Goal: Find contact information: Find contact information

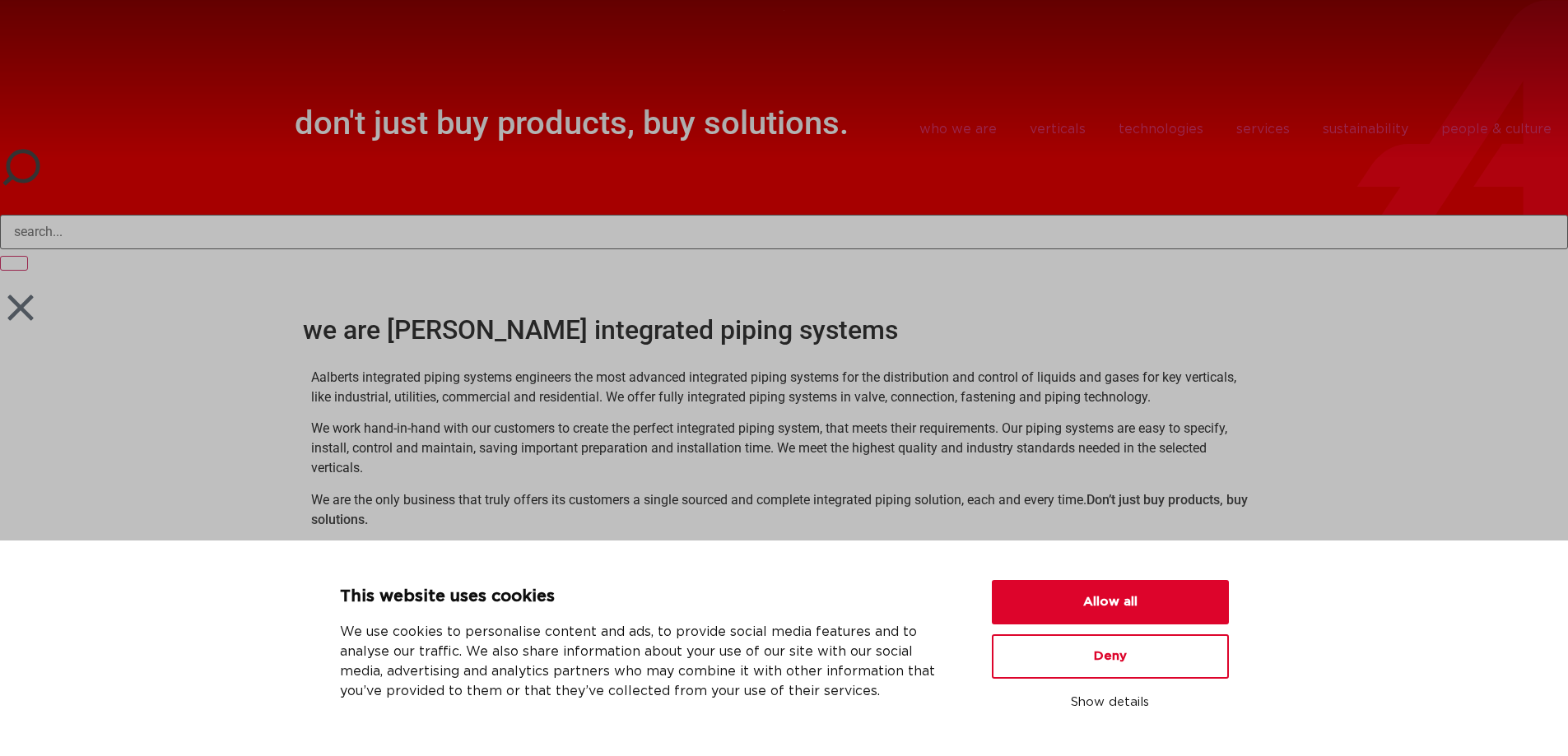
scroll to position [329, 0]
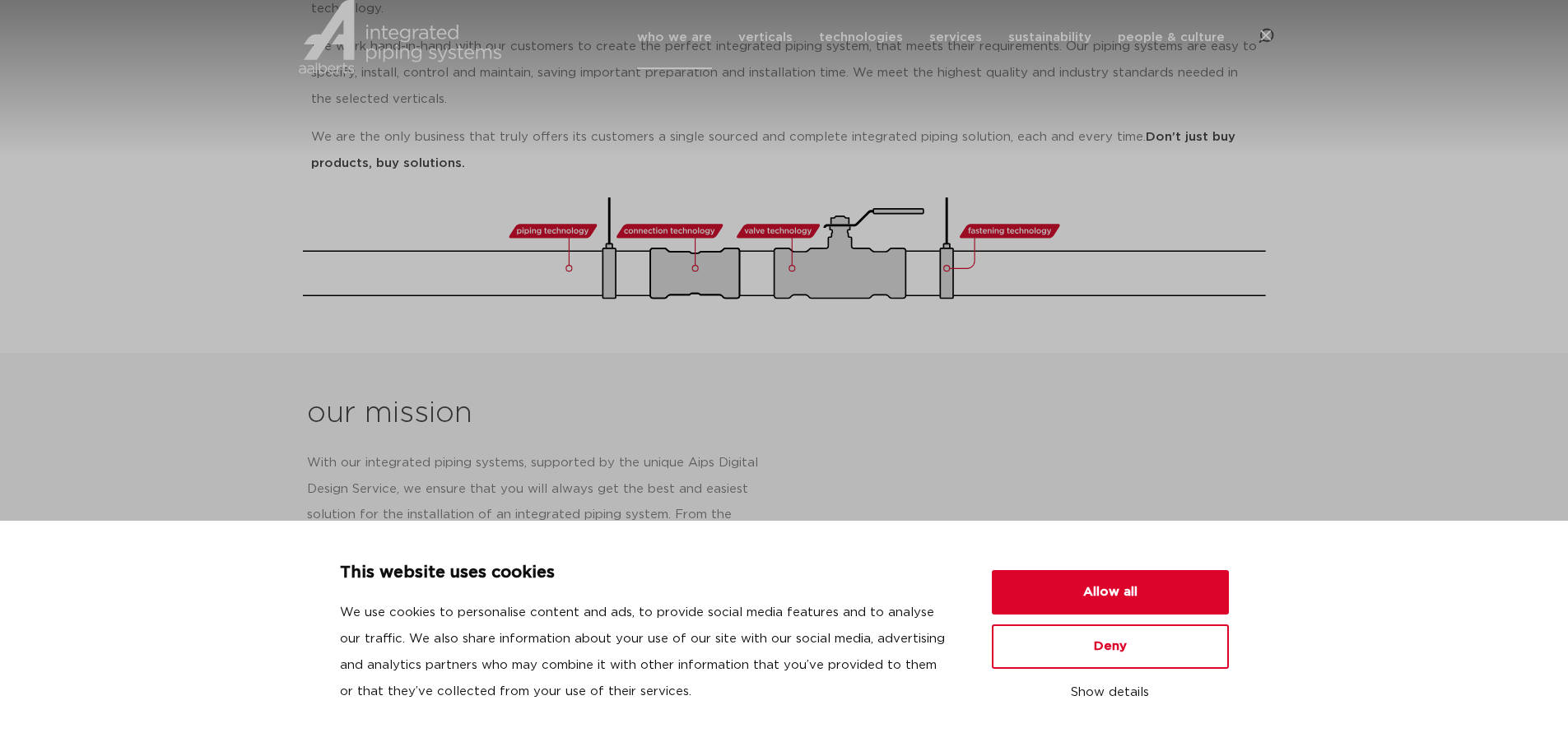
scroll to position [438, 0]
click at [1077, 588] on button "Allow all" at bounding box center [1110, 593] width 237 height 45
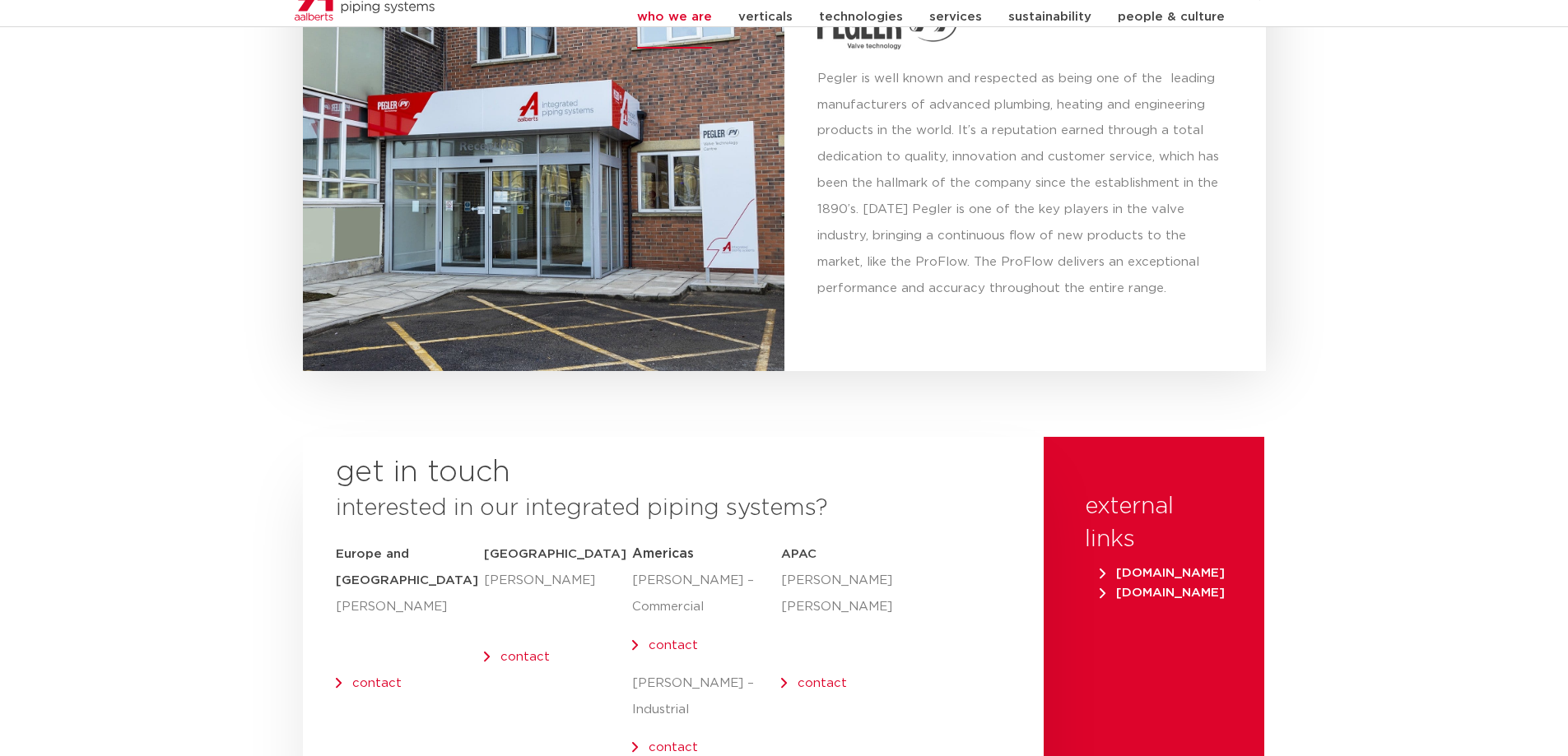
scroll to position [6767, 0]
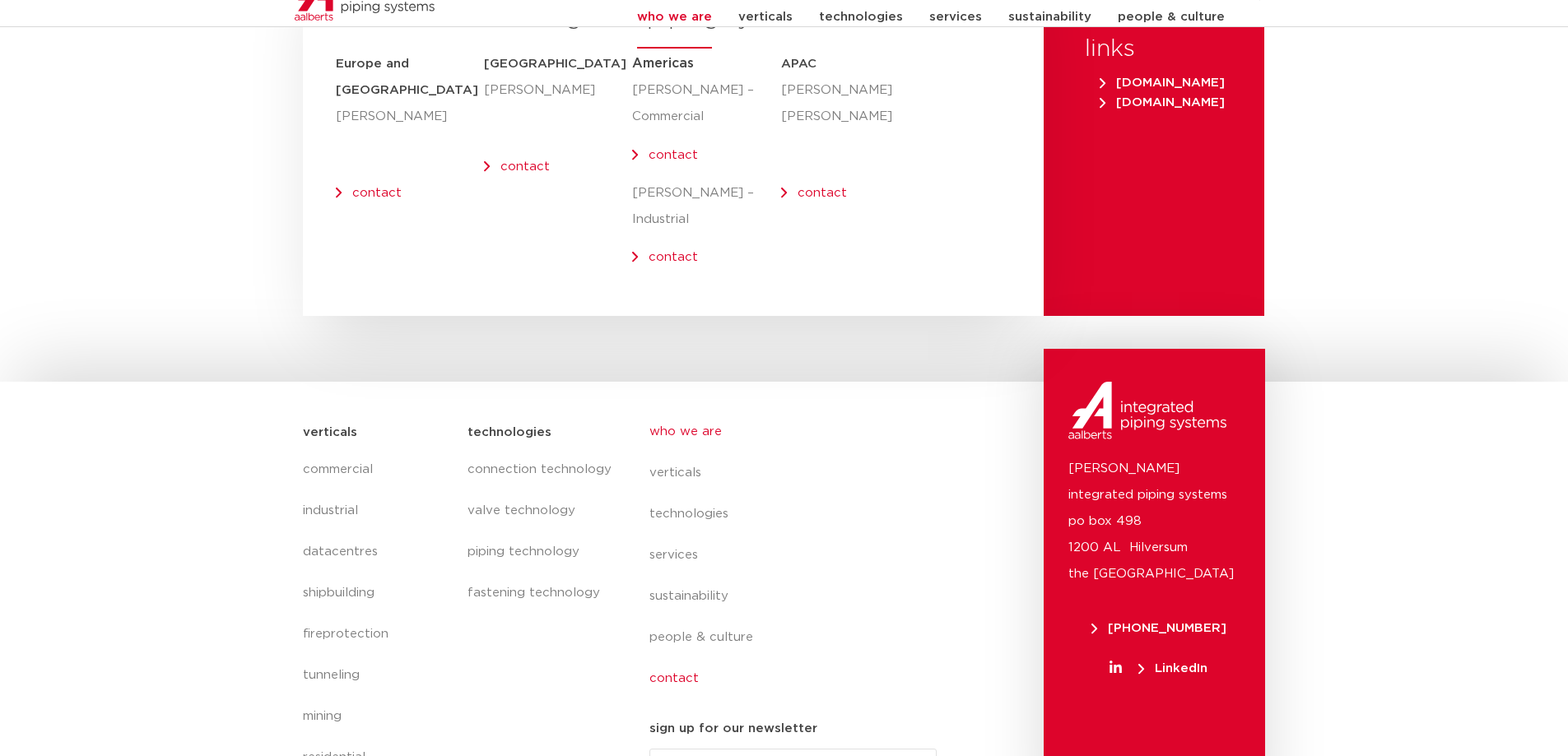
click at [683, 658] on link "contact" at bounding box center [799, 679] width 302 height 41
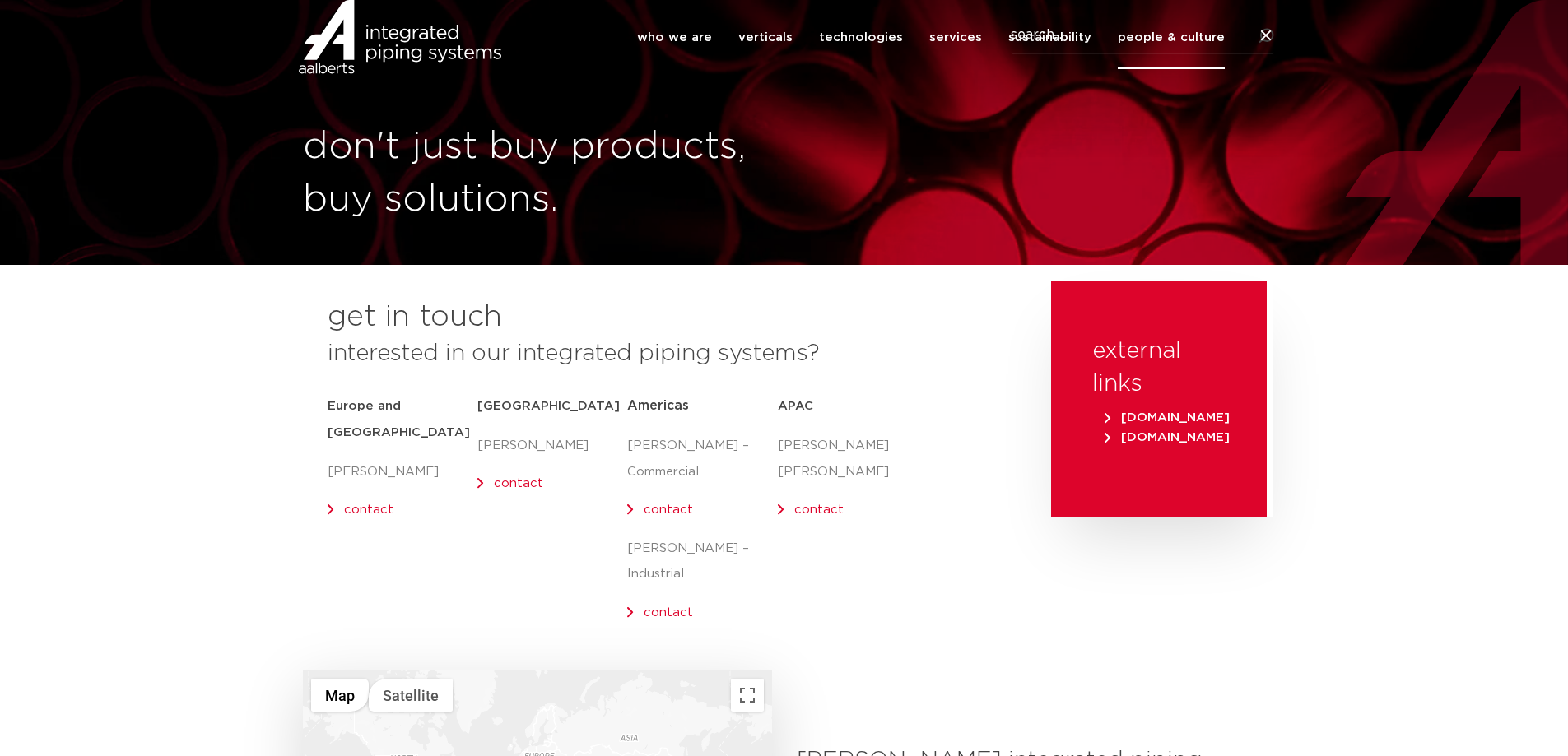
scroll to position [494, 0]
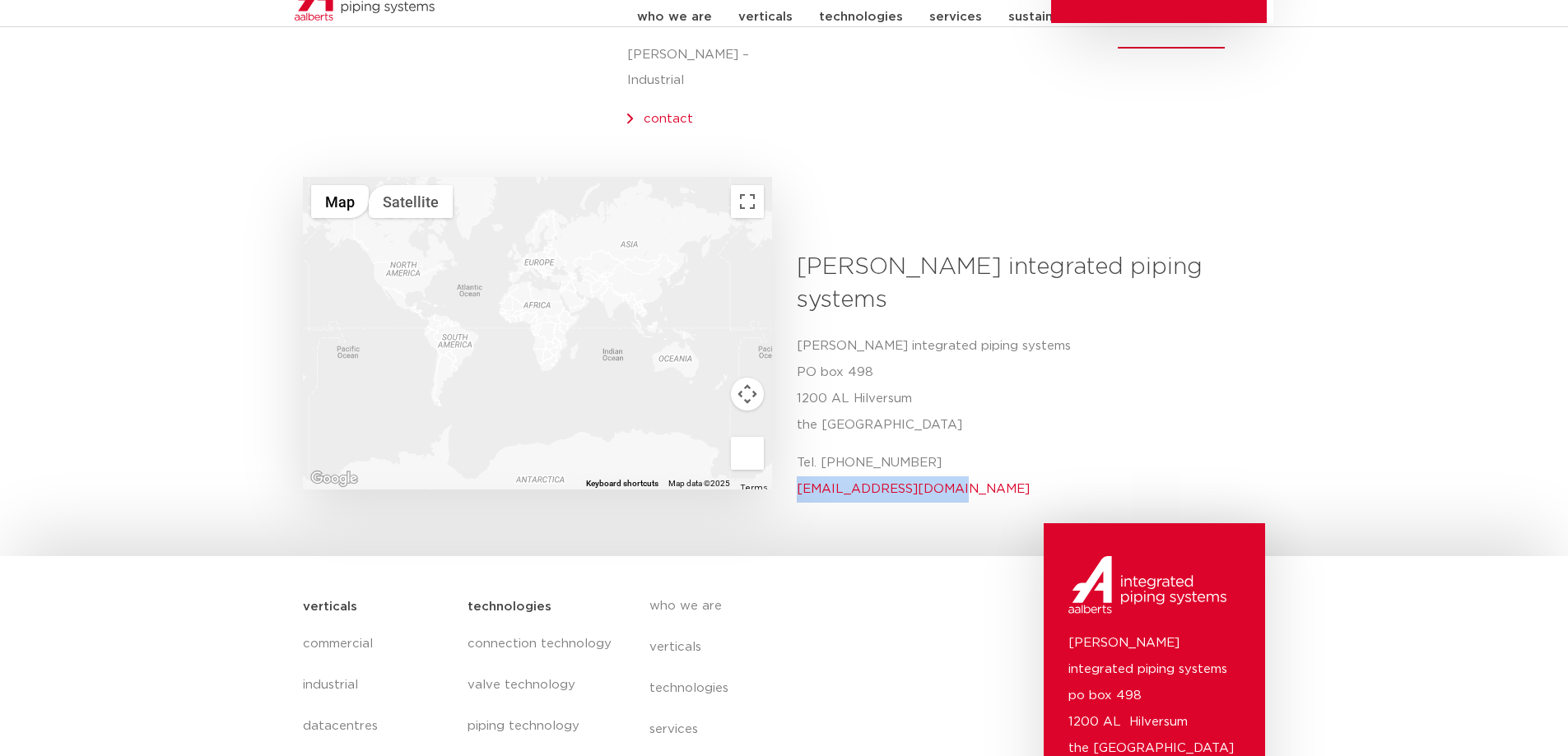
drag, startPoint x: 949, startPoint y: 427, endPoint x: 798, endPoint y: 431, distance: 151.1
click at [798, 450] on p "Tel. [PHONE_NUMBER] [EMAIL_ADDRESS][DOMAIN_NAME]" at bounding box center [1024, 476] width 457 height 52
copy link "[EMAIL_ADDRESS][DOMAIN_NAME]"
